Goal: Task Accomplishment & Management: Use online tool/utility

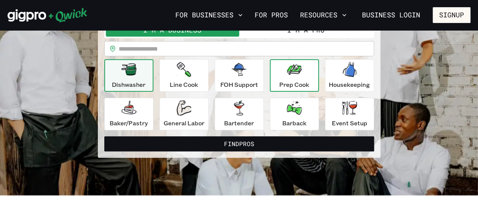
scroll to position [38, 0]
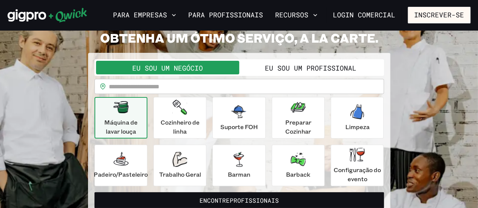
click at [321, 69] on font "Eu sou um profissional" at bounding box center [310, 67] width 91 height 9
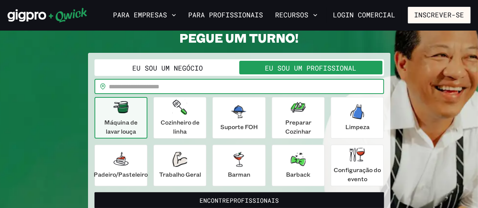
click at [188, 87] on input "text" at bounding box center [246, 86] width 275 height 15
type input "*****"
click at [94, 192] on button "Encontre profissionais" at bounding box center [238, 200] width 289 height 16
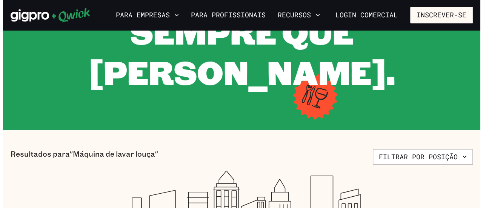
scroll to position [76, 0]
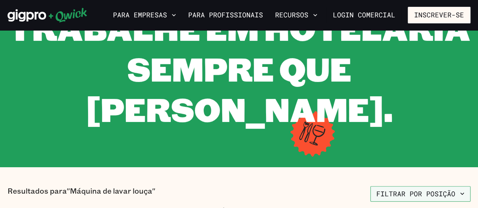
click at [462, 190] on icon "button" at bounding box center [462, 194] width 8 height 8
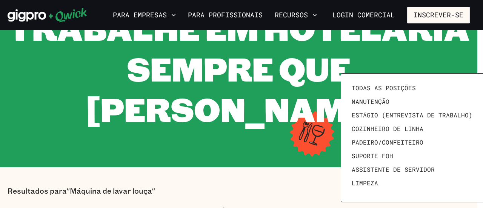
drag, startPoint x: 390, startPoint y: 86, endPoint x: 248, endPoint y: 131, distance: 149.5
click at [390, 86] on font "Todas as posições" at bounding box center [384, 88] width 64 height 8
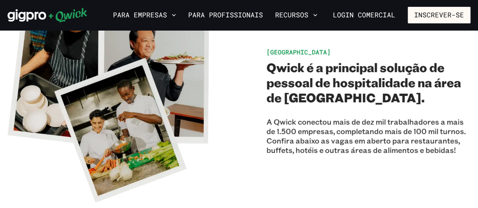
scroll to position [76, 0]
